Goal: Check status

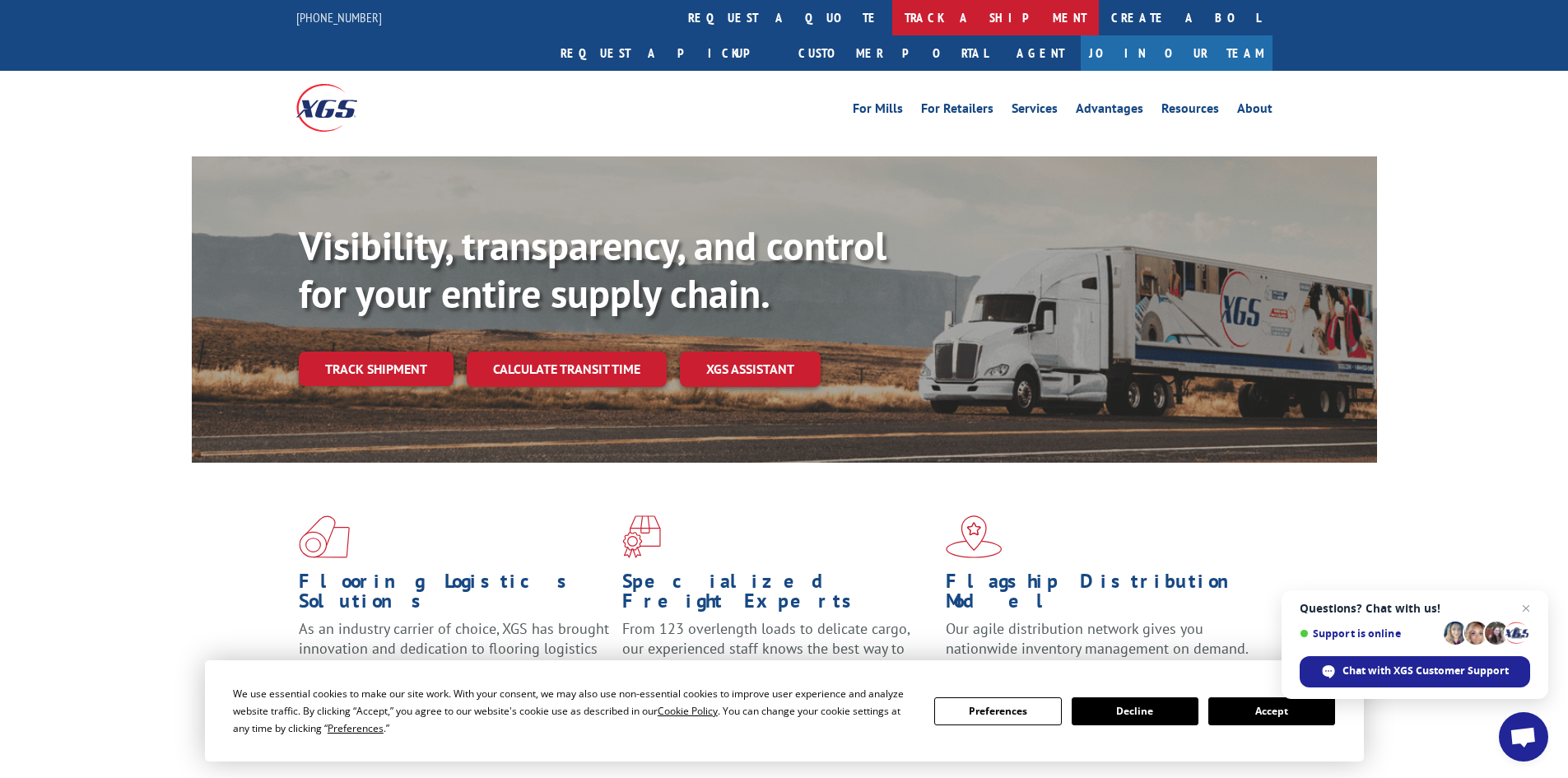
click at [892, 16] on link "track a shipment" at bounding box center [995, 18] width 207 height 35
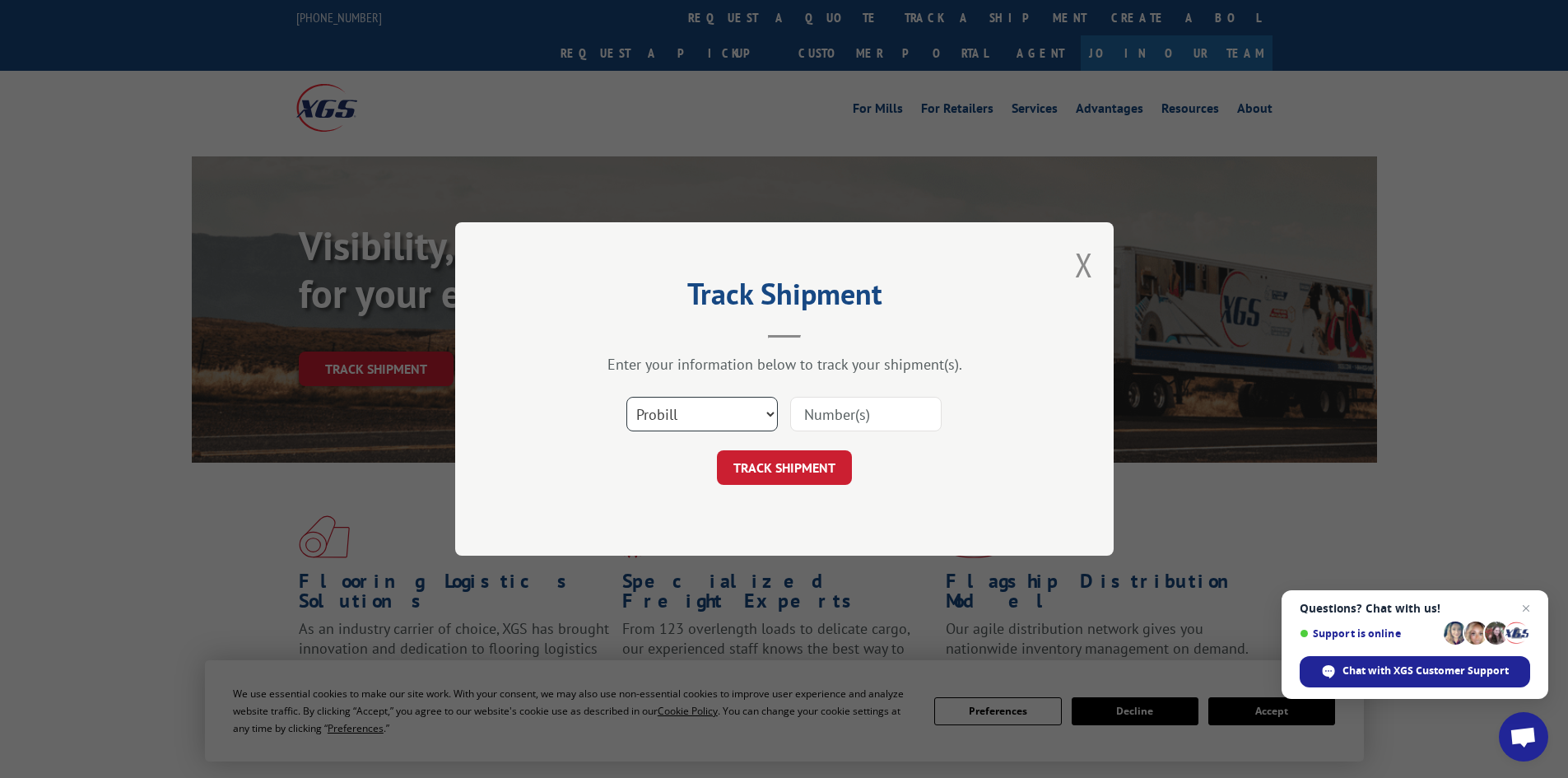
click at [709, 407] on select "Select category... Probill BOL PO" at bounding box center [702, 413] width 151 height 34
select select "bol"
click at [627, 396] on select "Select category... Probill BOL PO" at bounding box center [702, 413] width 151 height 34
click at [884, 393] on div "Select category... Probill BOL PO" at bounding box center [784, 414] width 494 height 54
click at [876, 406] on input at bounding box center [866, 413] width 151 height 34
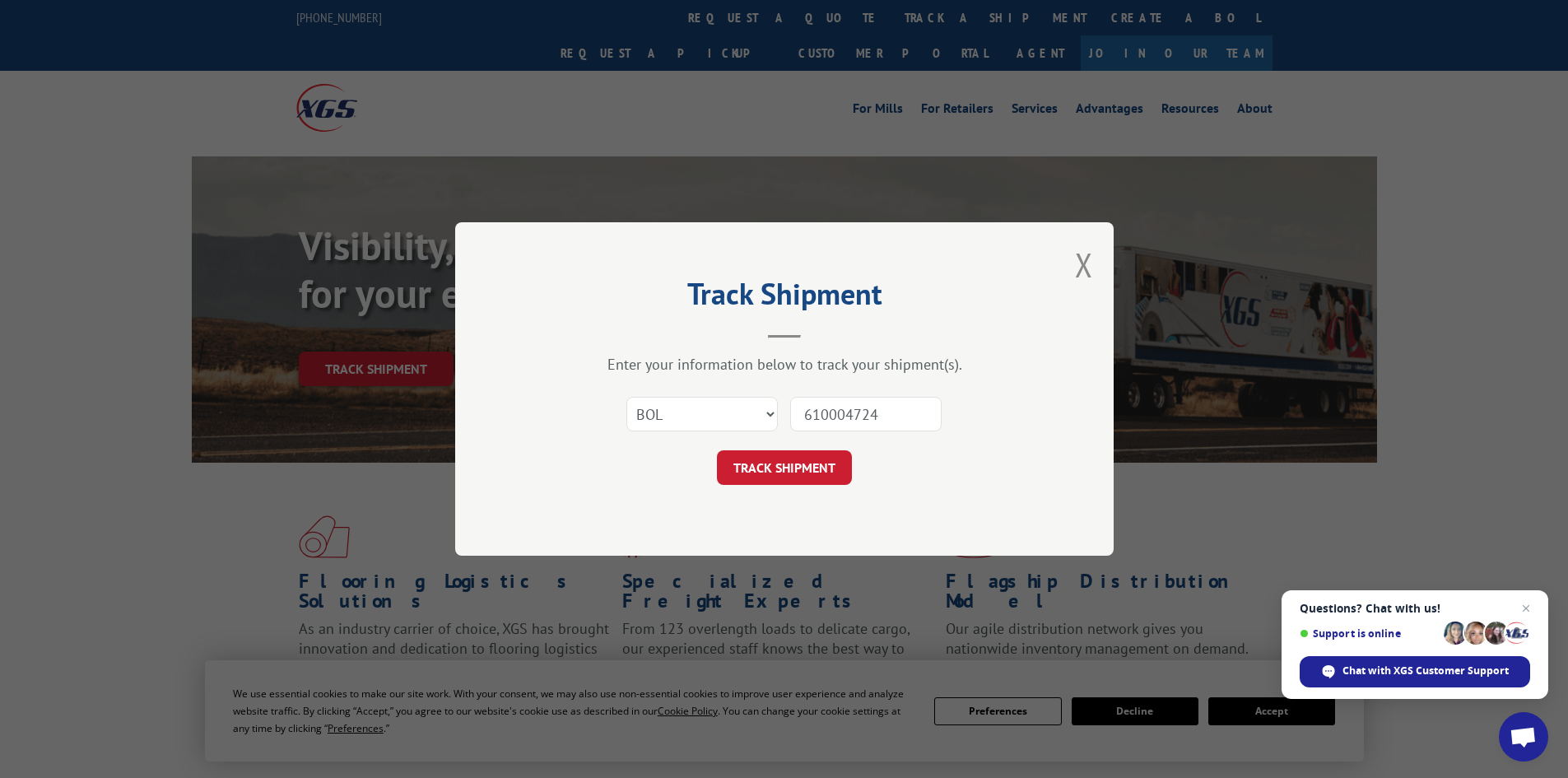
type input "6100047245"
click button "TRACK SHIPMENT" at bounding box center [784, 466] width 135 height 34
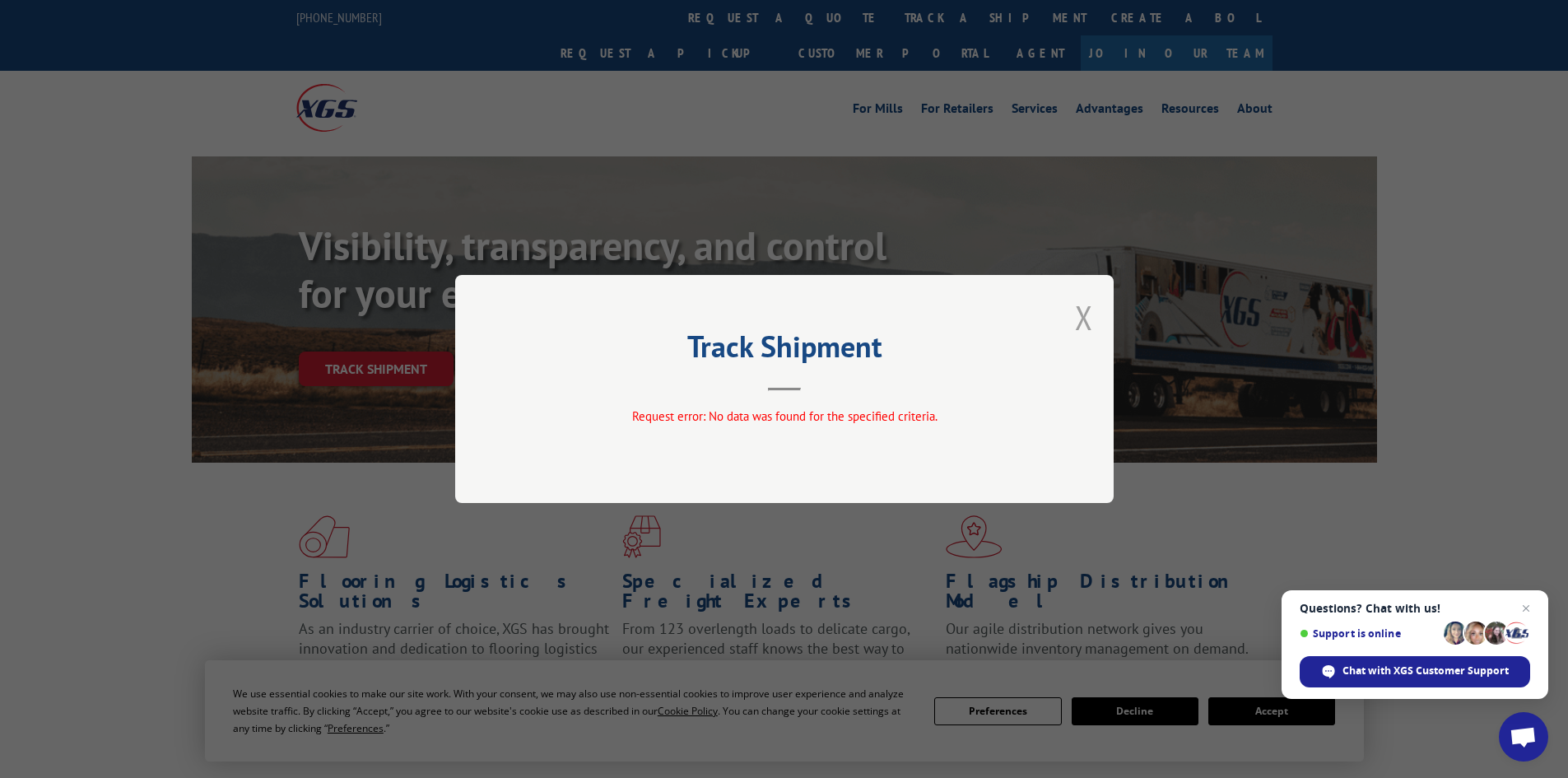
click at [1085, 333] on button "Close modal" at bounding box center [1084, 318] width 18 height 44
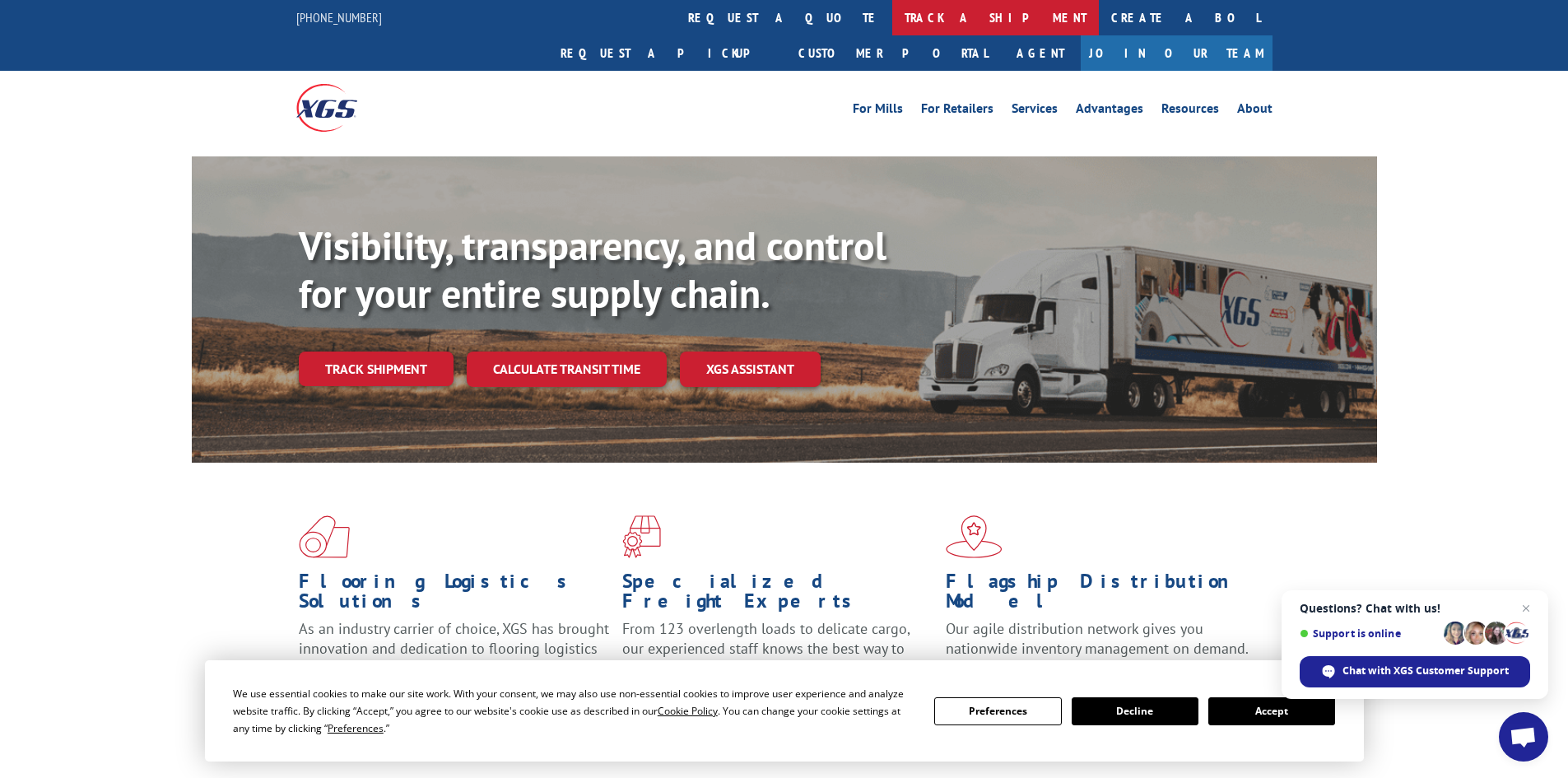
click at [892, 29] on link "track a shipment" at bounding box center [995, 18] width 207 height 35
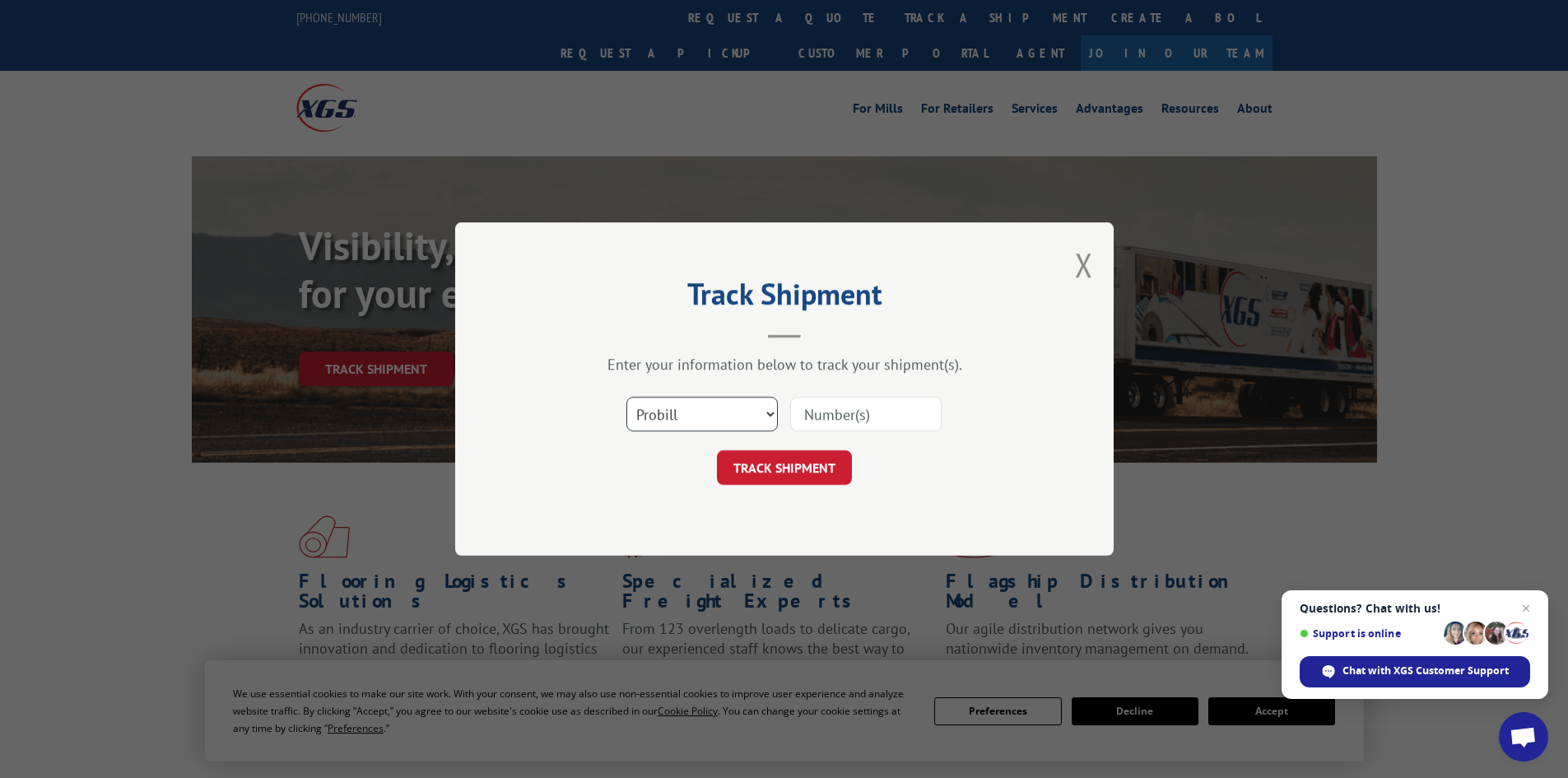
click at [656, 406] on select "Select category... Probill BOL PO" at bounding box center [702, 413] width 151 height 34
select select "bol"
click at [627, 396] on select "Select category... Probill BOL PO" at bounding box center [702, 413] width 151 height 34
click at [835, 409] on input at bounding box center [866, 413] width 151 height 34
type input "6017539"
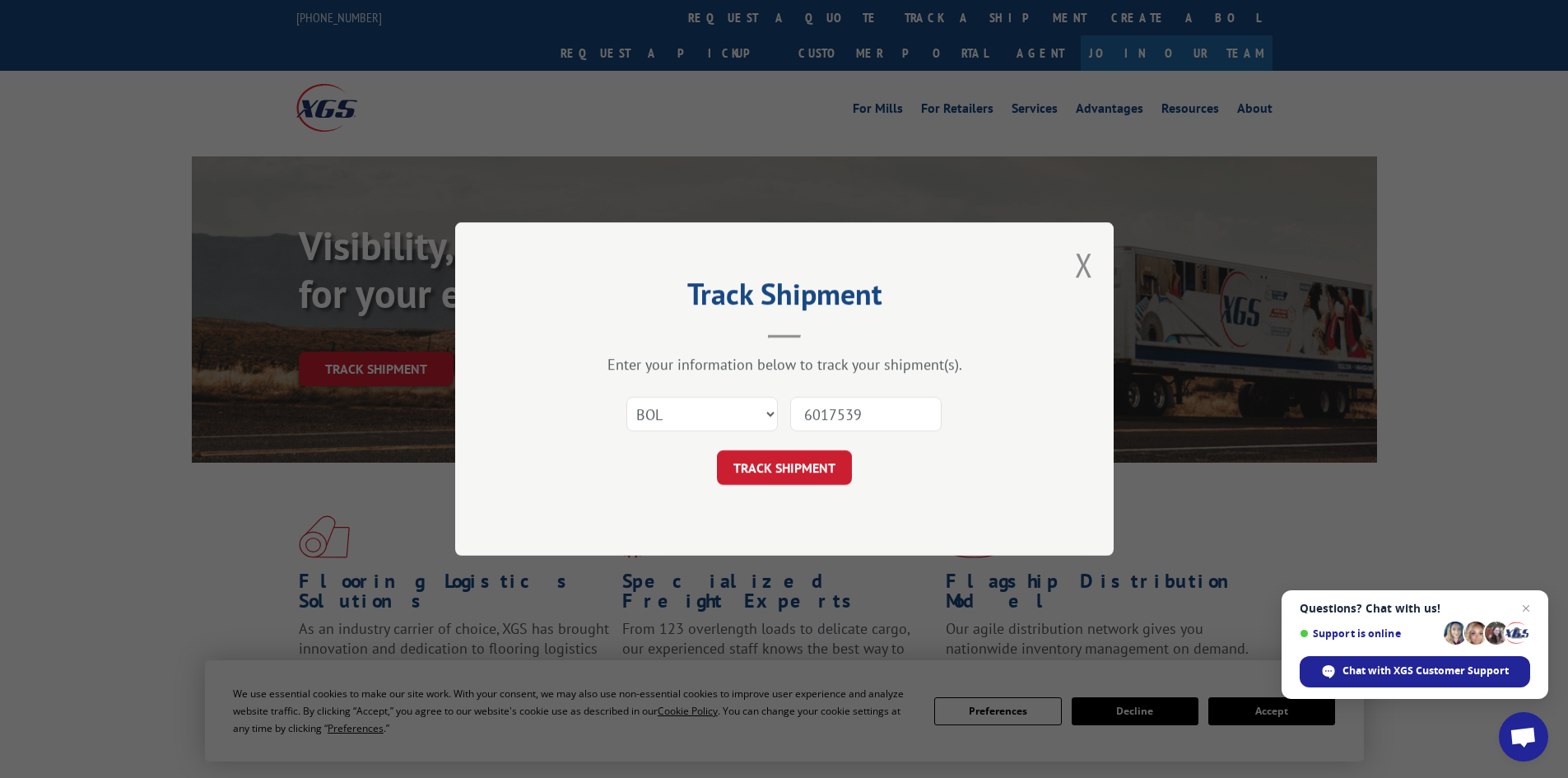
click button "TRACK SHIPMENT" at bounding box center [784, 466] width 135 height 34
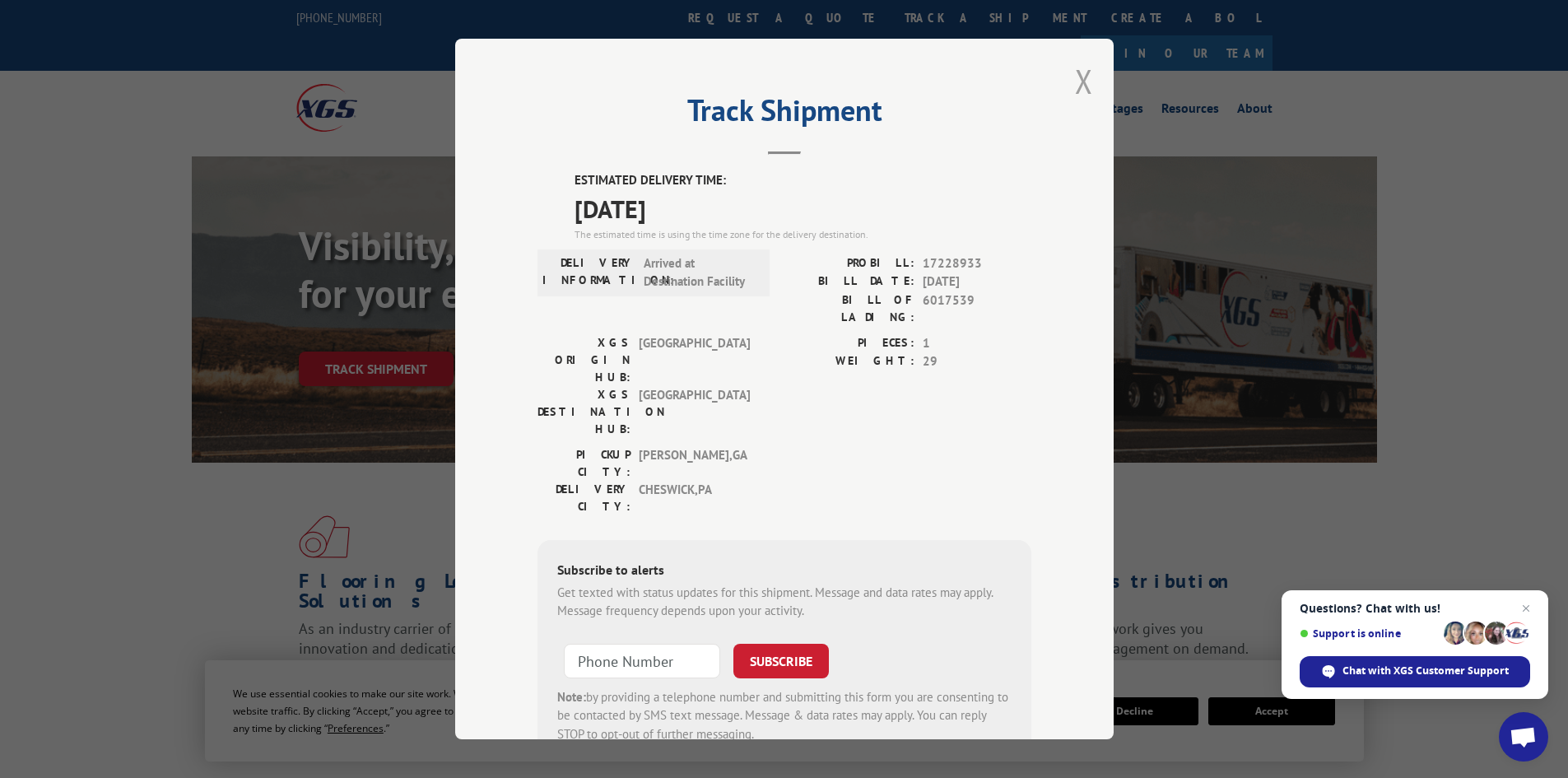
click at [1077, 80] on button "Close modal" at bounding box center [1084, 81] width 18 height 44
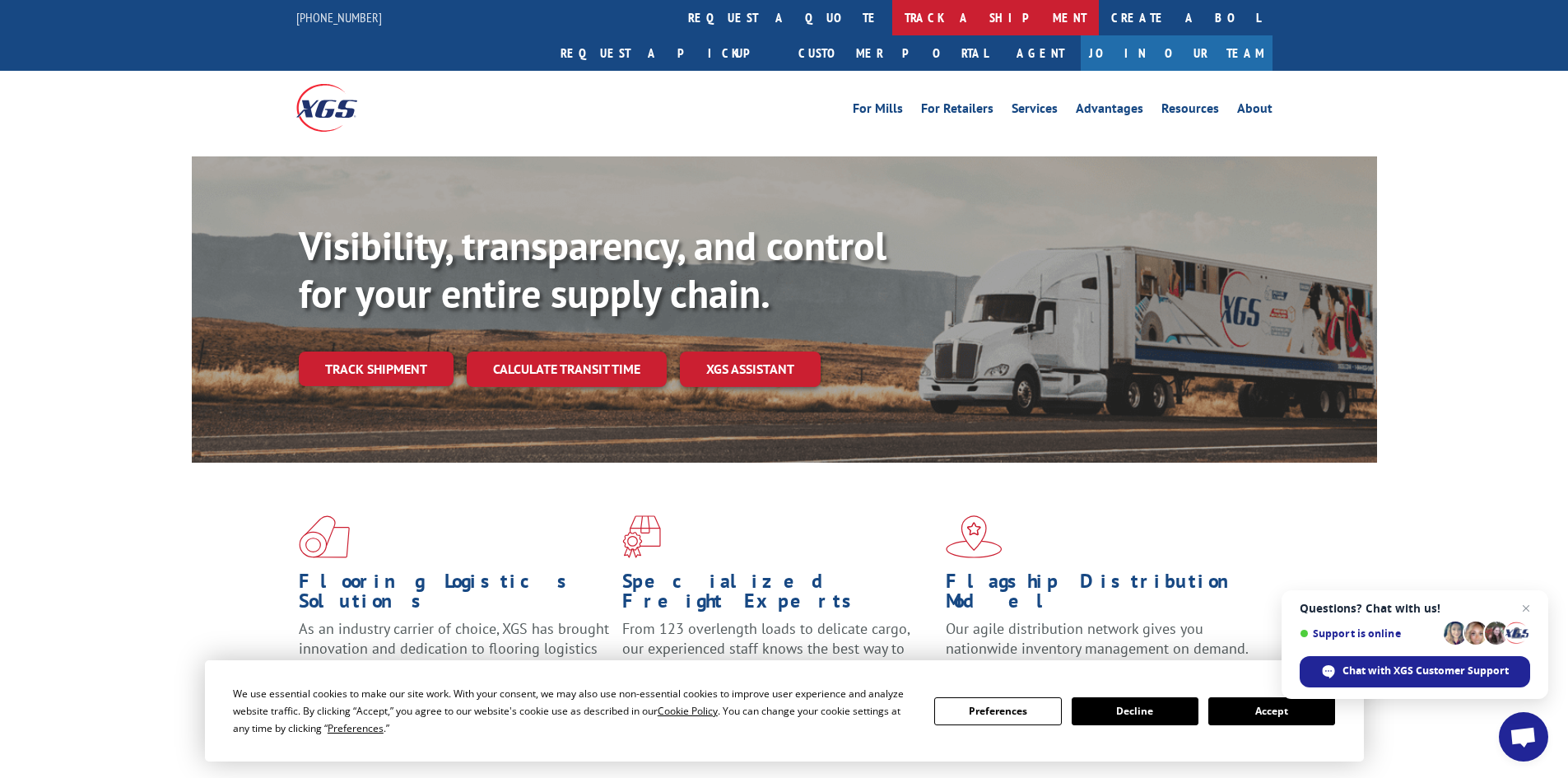
click at [892, 24] on link "track a shipment" at bounding box center [995, 18] width 207 height 35
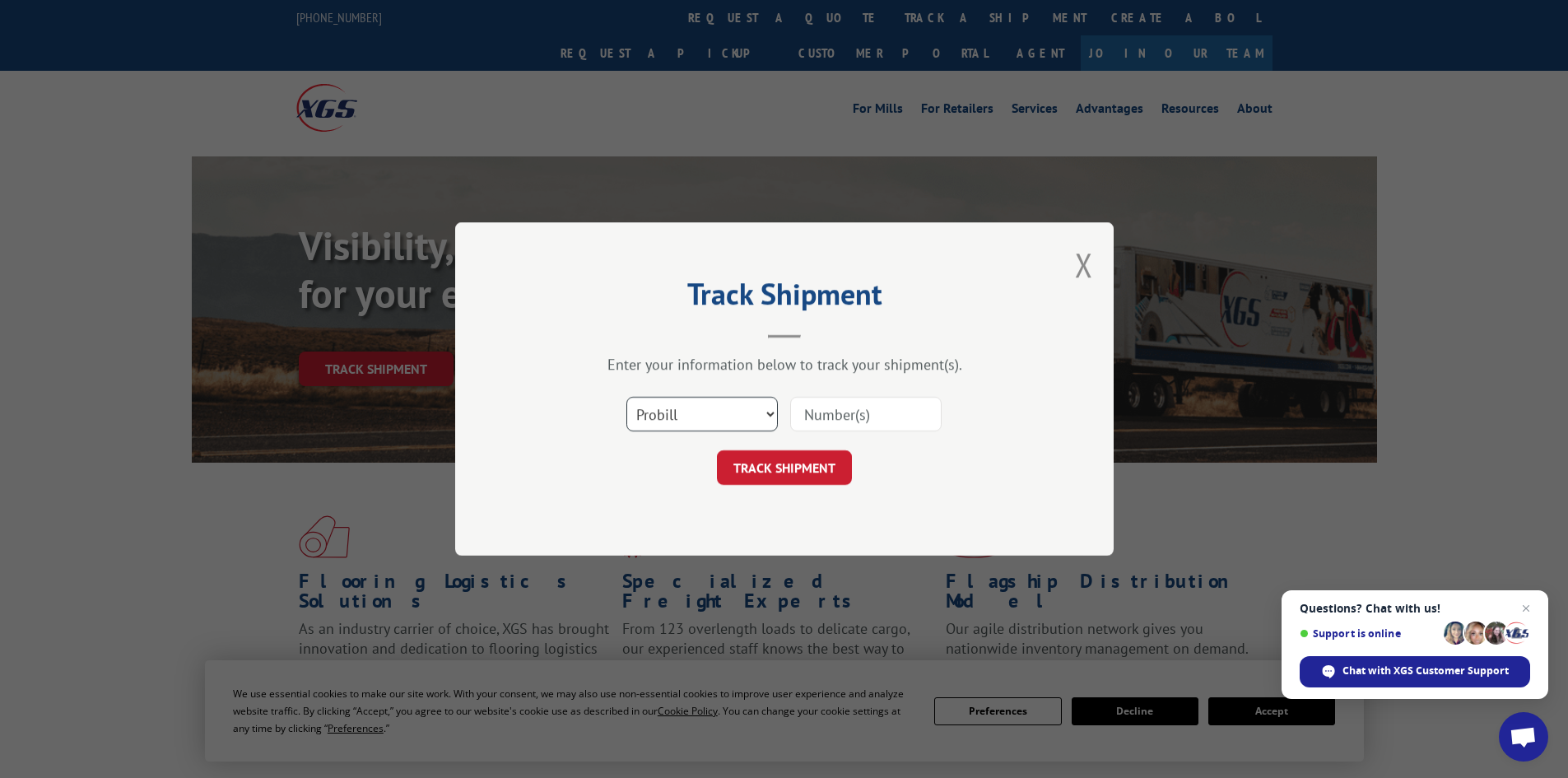
click at [666, 424] on select "Select category... Probill BOL PO" at bounding box center [702, 413] width 151 height 34
select select "bol"
click at [627, 396] on select "Select category... Probill BOL PO" at bounding box center [702, 413] width 151 height 34
click at [882, 399] on input at bounding box center [866, 413] width 151 height 34
type input "6015377"
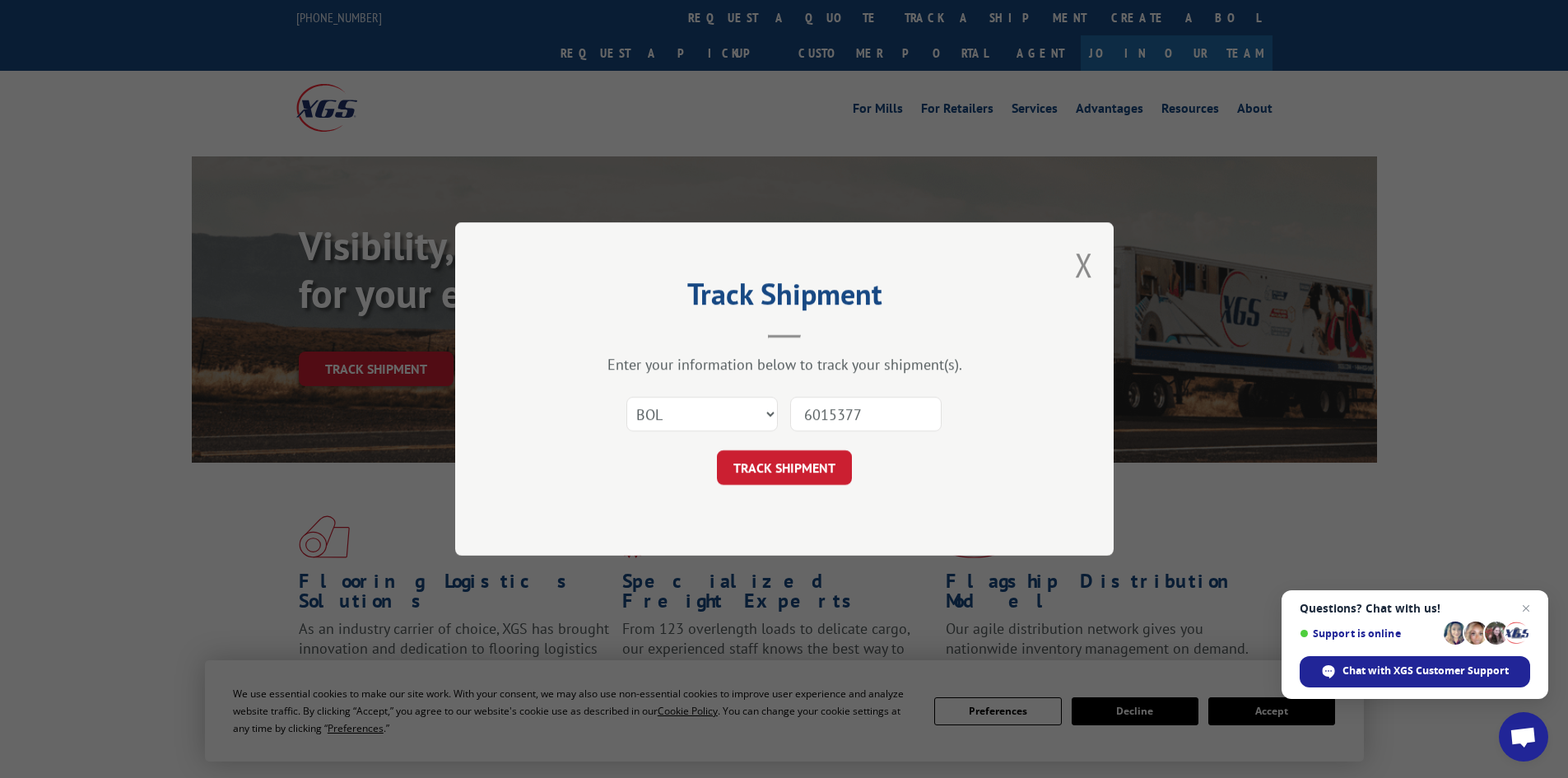
click button "TRACK SHIPMENT" at bounding box center [784, 466] width 135 height 34
